Goal: Task Accomplishment & Management: Manage account settings

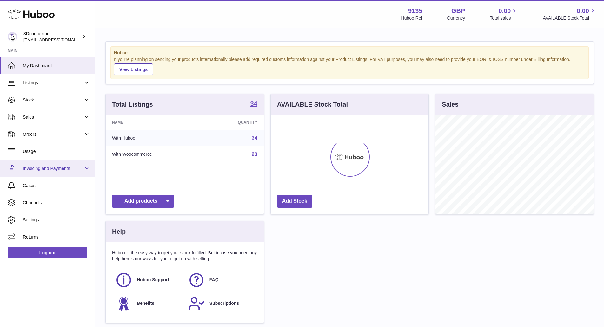
scroll to position [99, 158]
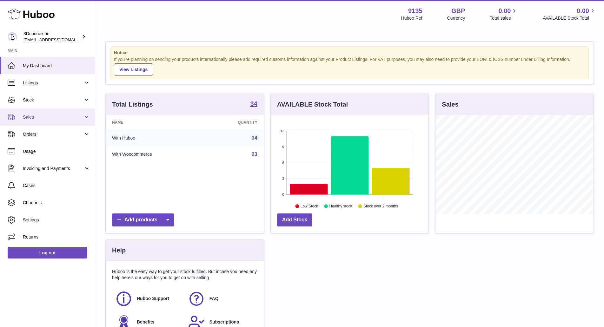
click at [26, 117] on span "Sales" at bounding box center [53, 117] width 61 height 6
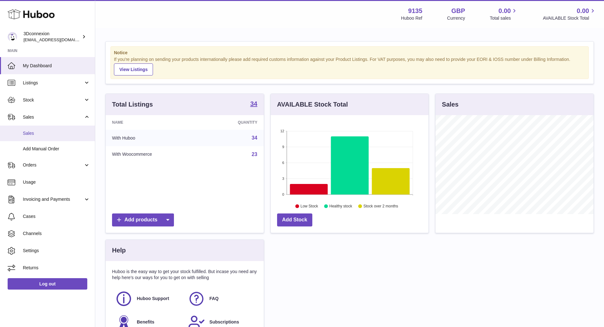
click at [33, 132] on span "Sales" at bounding box center [56, 133] width 67 height 6
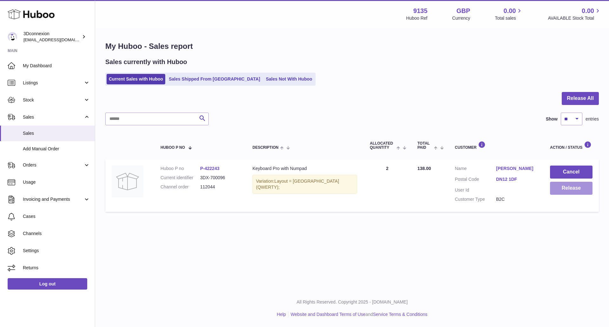
click at [573, 190] on button "Release" at bounding box center [571, 188] width 43 height 13
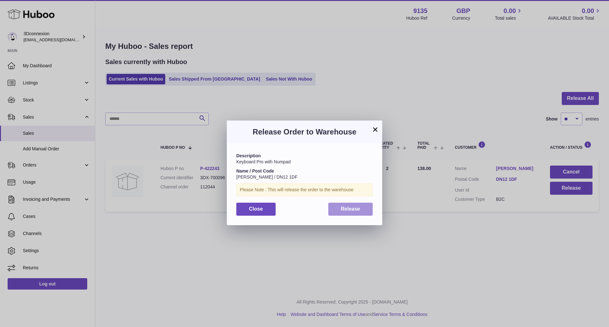
click at [359, 211] on span "Release" at bounding box center [350, 208] width 19 height 5
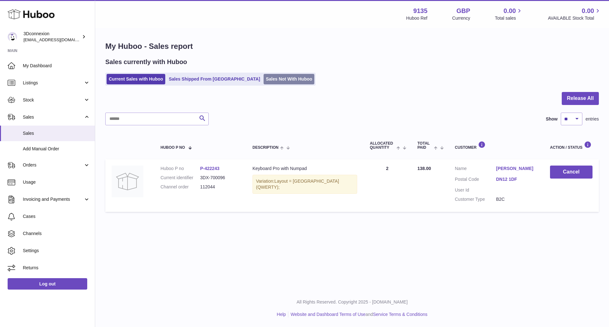
click at [264, 77] on link "Sales Not With Huboo" at bounding box center [289, 79] width 51 height 10
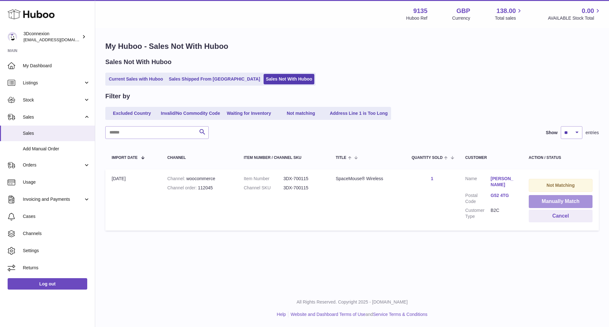
click at [561, 203] on button "Manually Match" at bounding box center [561, 201] width 64 height 13
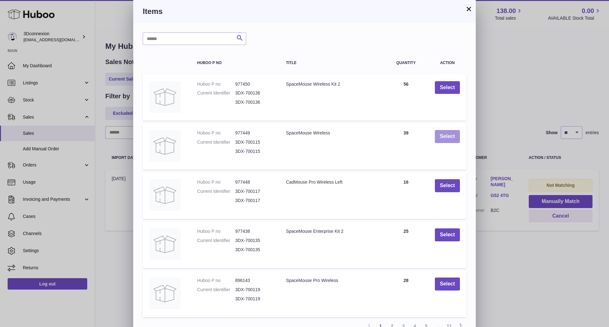
click at [448, 138] on button "Select" at bounding box center [447, 136] width 25 height 13
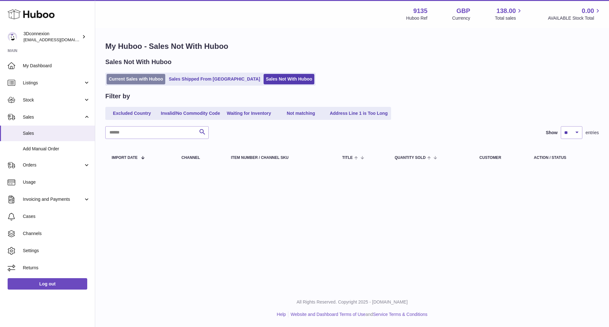
click at [130, 80] on link "Current Sales with Huboo" at bounding box center [136, 79] width 59 height 10
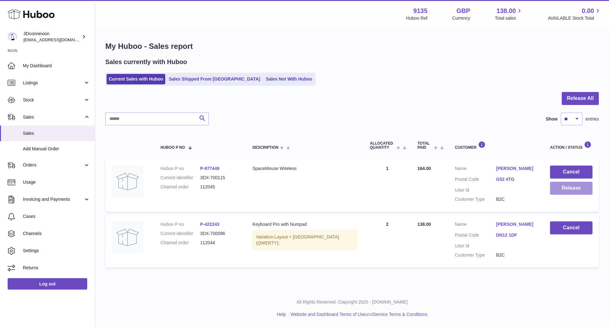
click at [571, 192] on button "Release" at bounding box center [571, 188] width 43 height 13
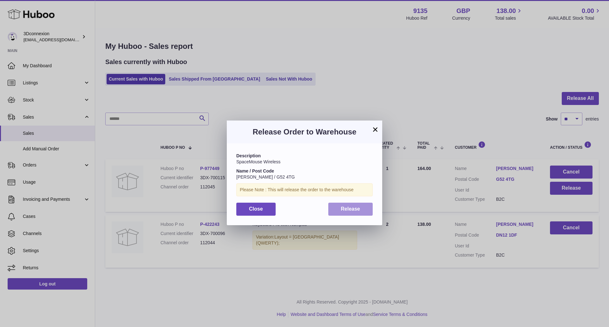
click at [348, 211] on span "Release" at bounding box center [350, 208] width 19 height 5
